Goal: Transaction & Acquisition: Purchase product/service

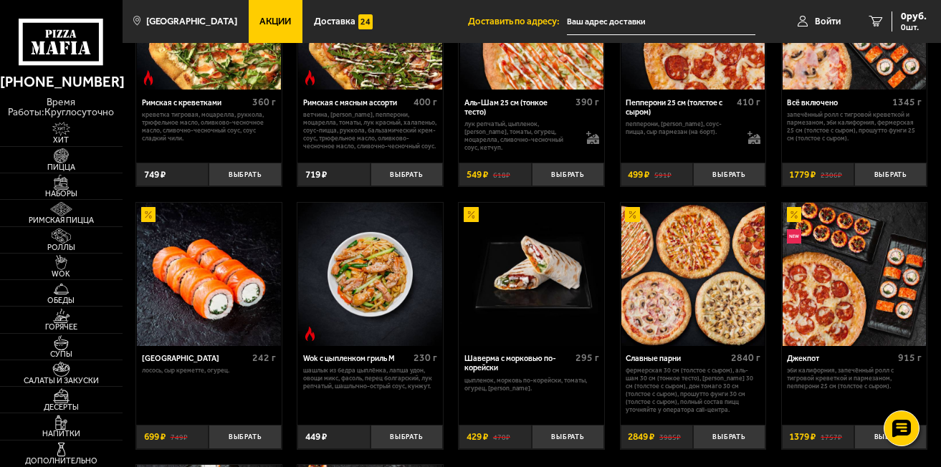
scroll to position [401, 0]
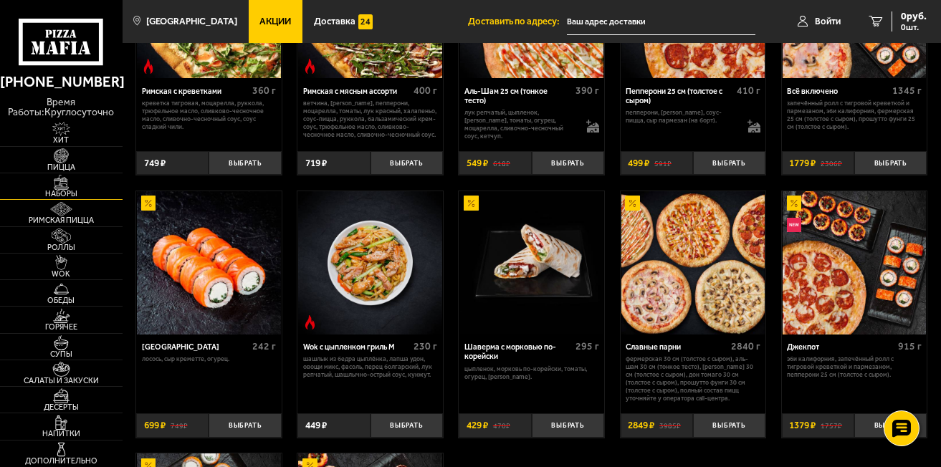
click at [63, 186] on img at bounding box center [61, 182] width 38 height 15
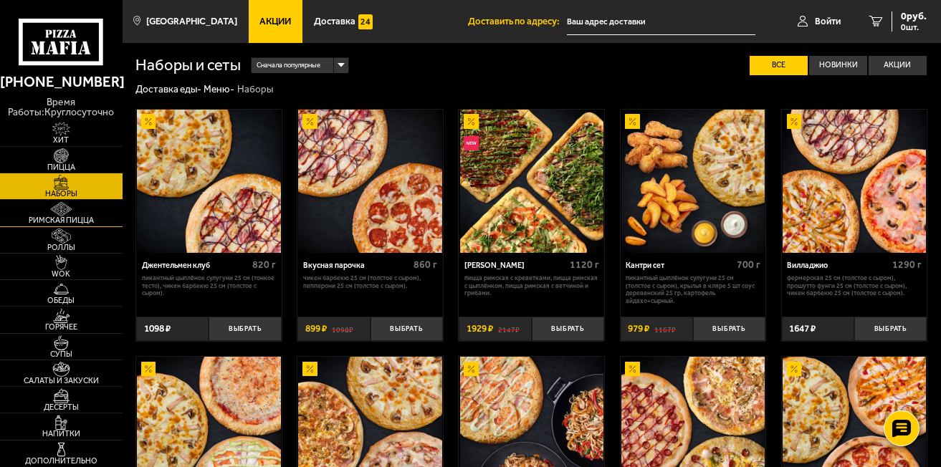
click at [60, 213] on img at bounding box center [61, 209] width 38 height 15
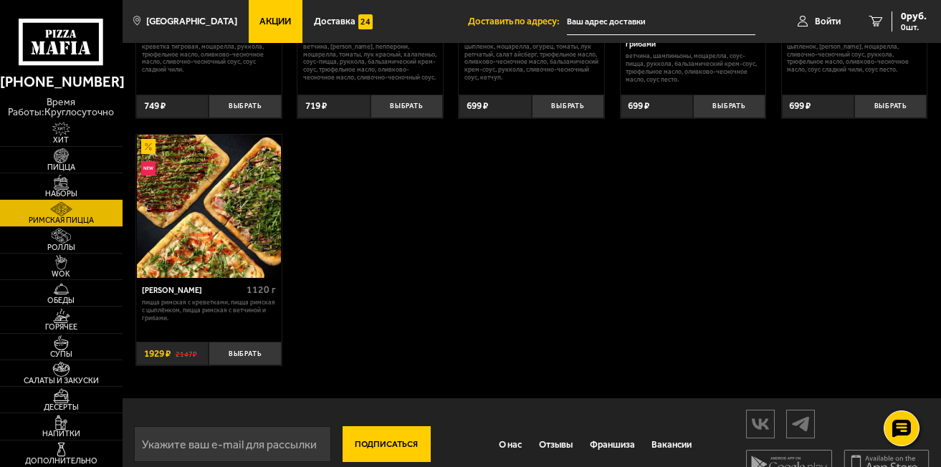
scroll to position [229, 0]
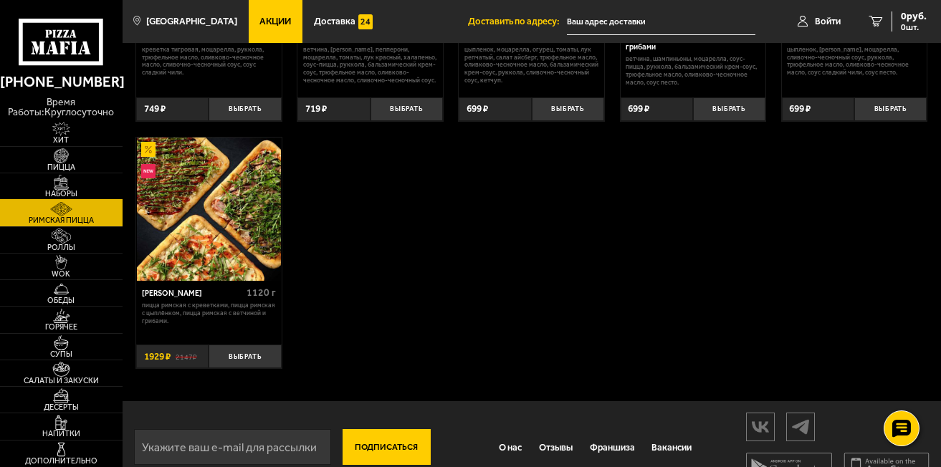
click at [86, 191] on span "Наборы" at bounding box center [61, 194] width 123 height 8
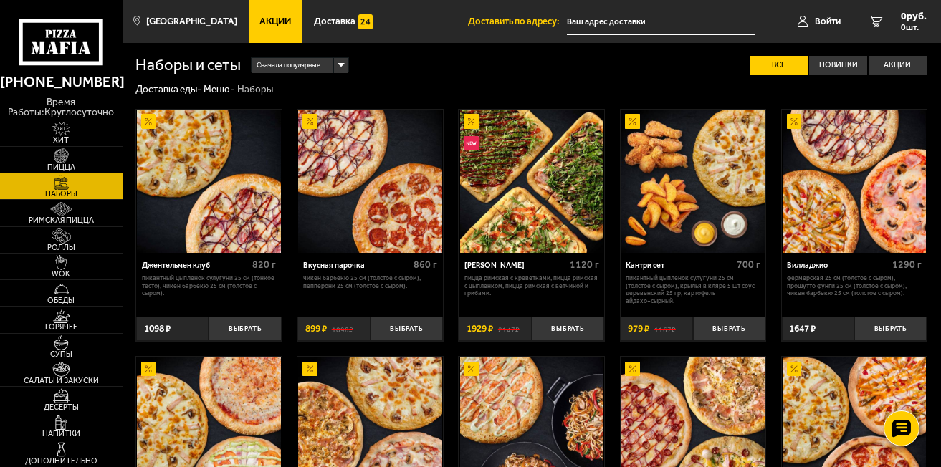
click at [383, 75] on div "Сначала популярные Все Новинки Акции Пожелания Острое блюдо Пикантный цыплёнок …" at bounding box center [584, 65] width 686 height 19
click at [87, 129] on link "Хит" at bounding box center [61, 133] width 123 height 26
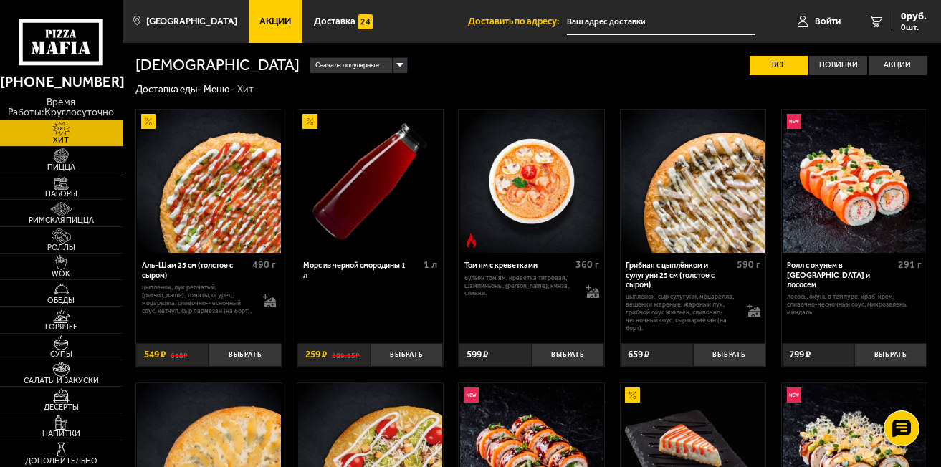
click at [76, 155] on img at bounding box center [61, 155] width 38 height 15
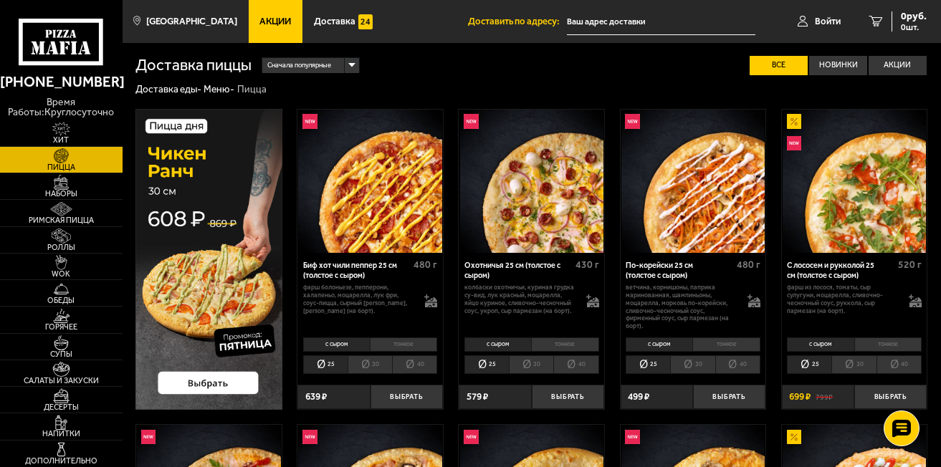
click at [186, 380] on img at bounding box center [208, 259] width 147 height 301
click at [175, 347] on img at bounding box center [208, 259] width 147 height 301
click at [405, 345] on li "тонкое" at bounding box center [403, 344] width 67 height 14
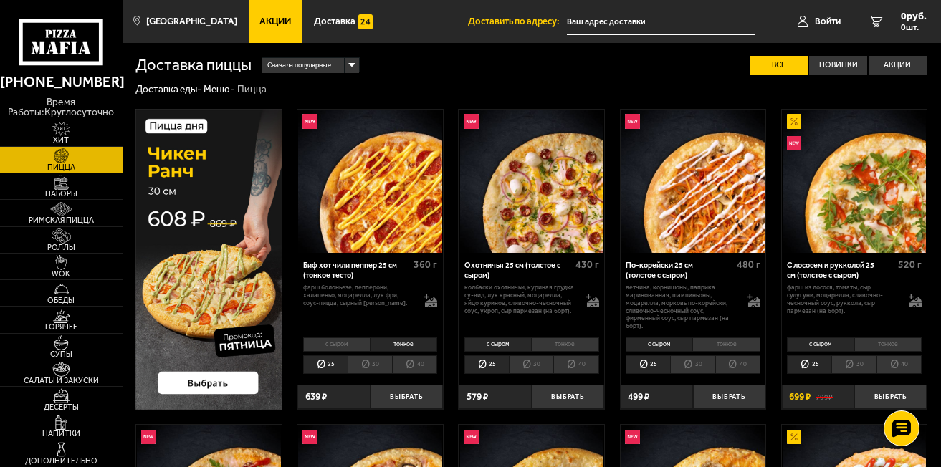
click at [343, 348] on li "с сыром" at bounding box center [336, 344] width 67 height 14
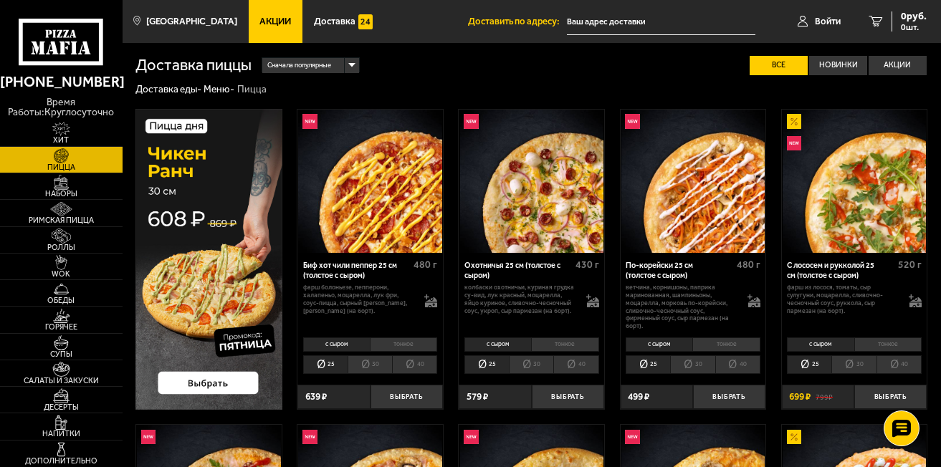
click at [407, 344] on li "тонкое" at bounding box center [403, 344] width 67 height 14
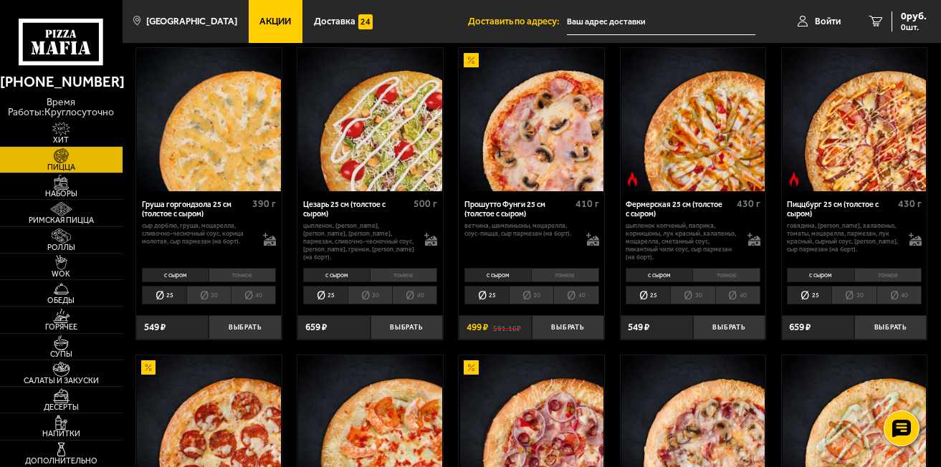
scroll to position [1003, 0]
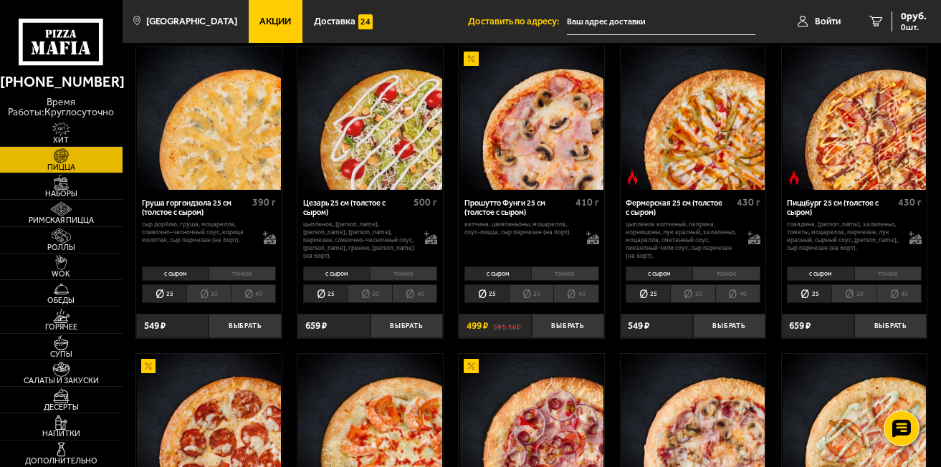
click at [401, 277] on li "тонкое" at bounding box center [403, 273] width 67 height 14
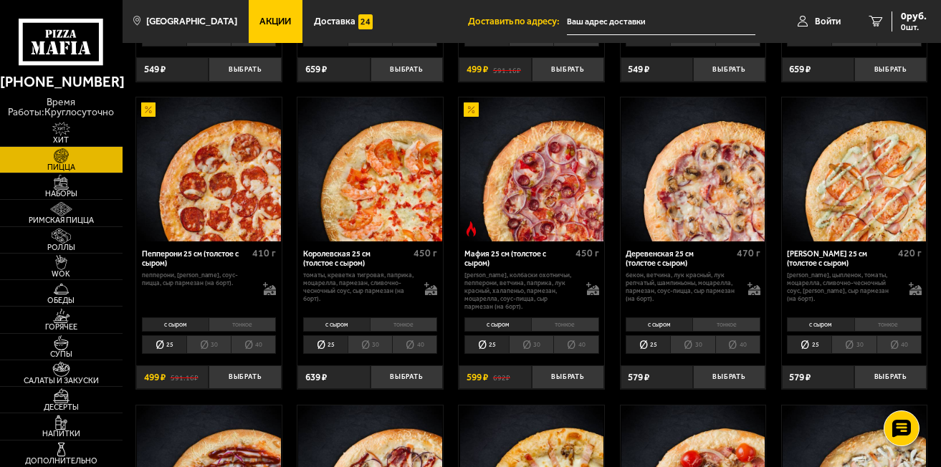
scroll to position [1289, 0]
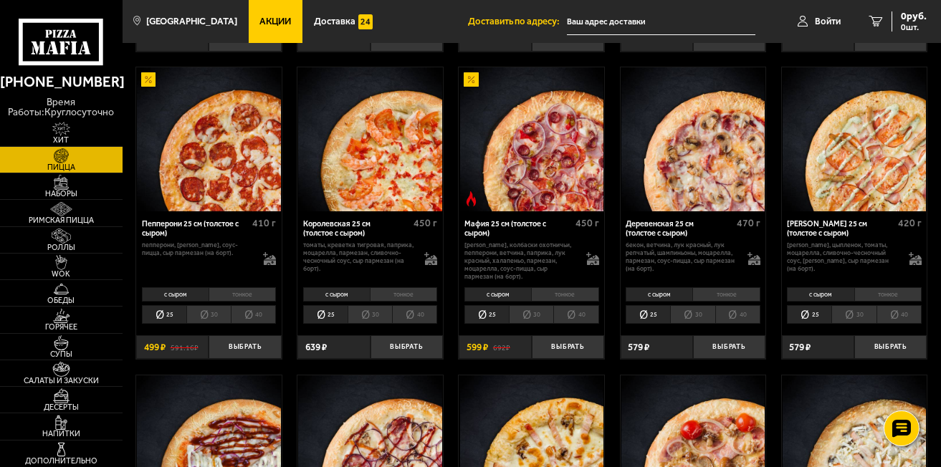
click at [407, 300] on li "тонкое" at bounding box center [403, 294] width 67 height 14
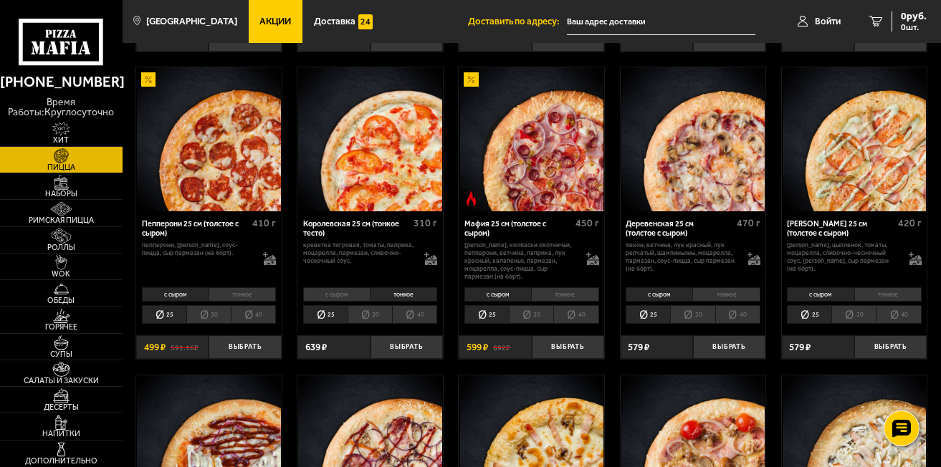
click at [363, 311] on li "30" at bounding box center [369, 314] width 44 height 19
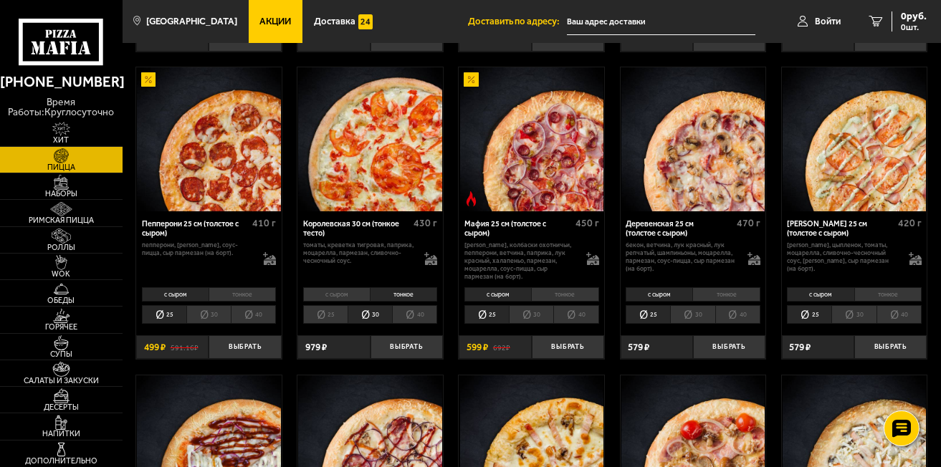
click at [320, 320] on li "25" at bounding box center [325, 314] width 44 height 19
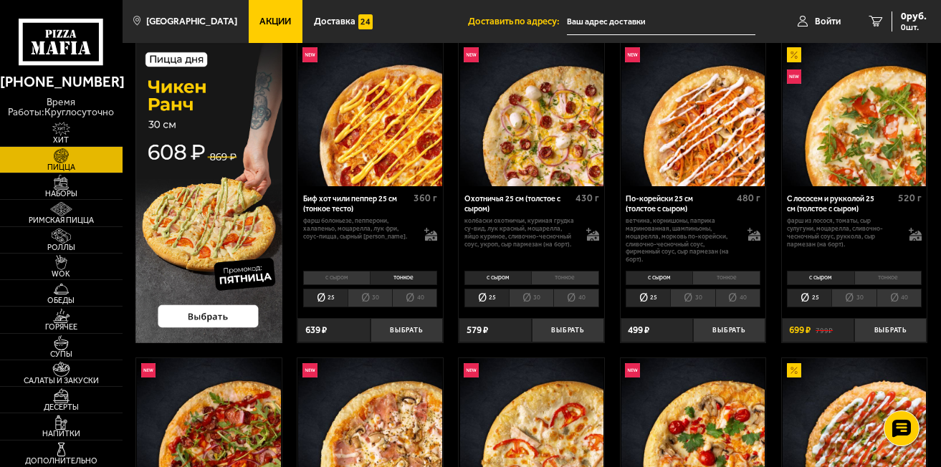
scroll to position [86, 0]
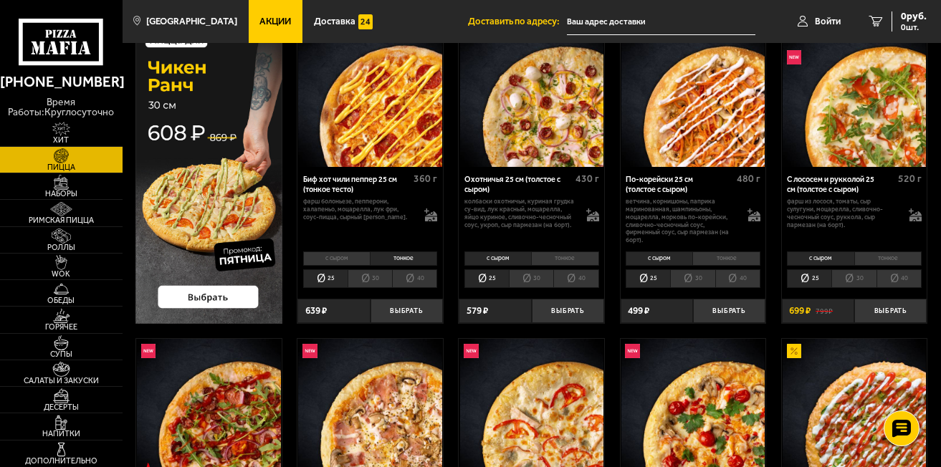
click at [246, 297] on img at bounding box center [208, 173] width 147 height 301
click at [183, 302] on img at bounding box center [208, 173] width 147 height 301
click at [246, 312] on img at bounding box center [208, 173] width 147 height 301
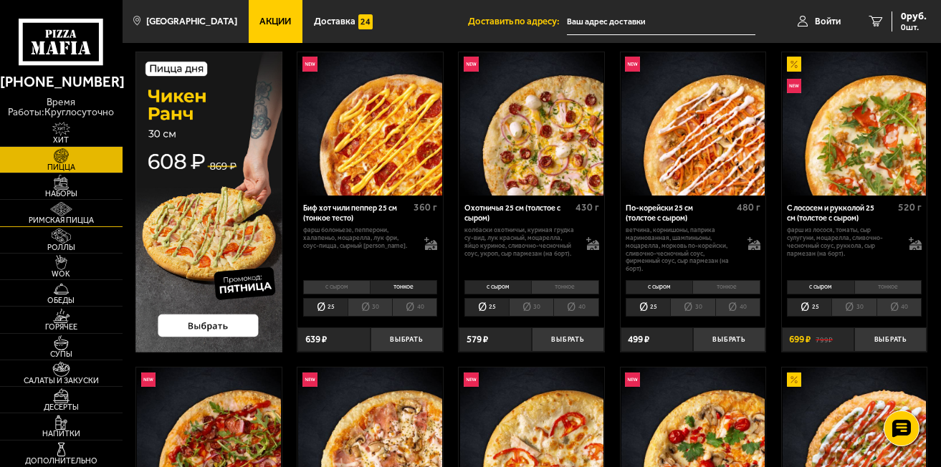
click at [72, 213] on img at bounding box center [61, 209] width 38 height 15
